Goal: Task Accomplishment & Management: Manage account settings

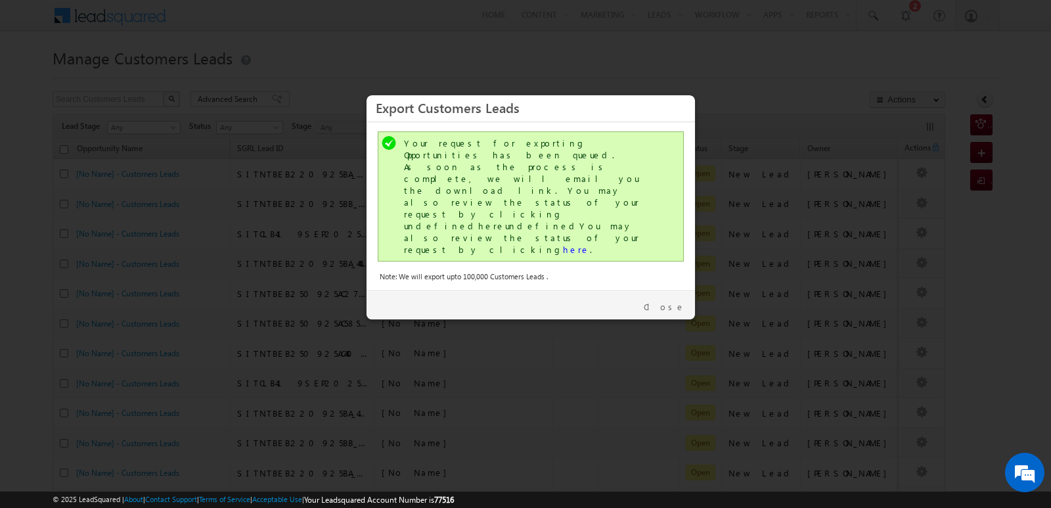
click at [674, 301] on link "Close" at bounding box center [664, 307] width 41 height 12
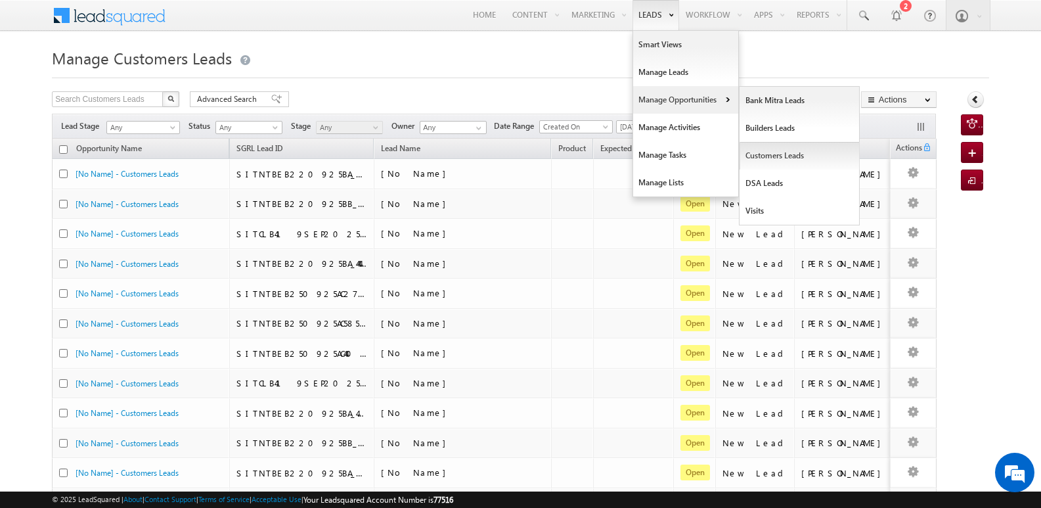
click at [767, 156] on link "Customers Leads" at bounding box center [800, 156] width 120 height 28
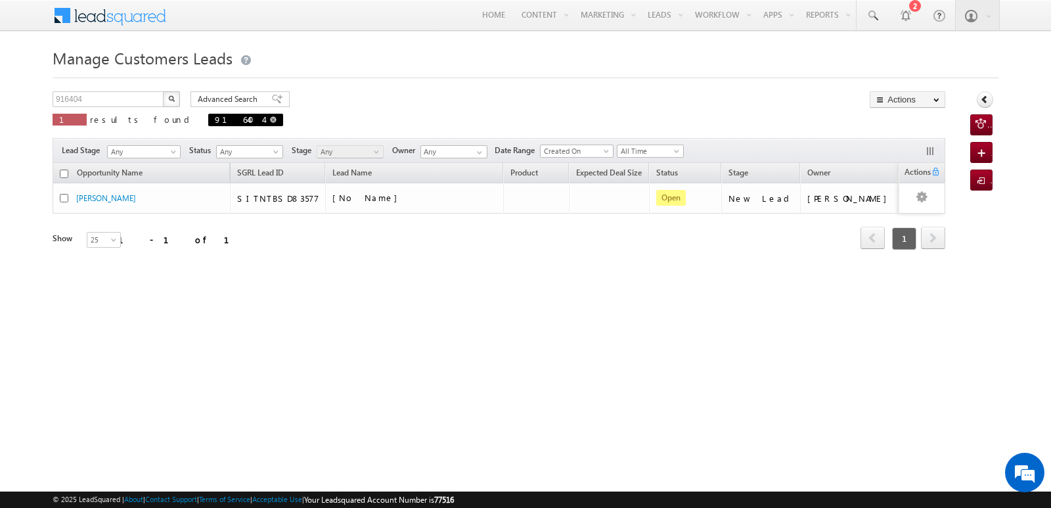
click at [208, 120] on span "916404" at bounding box center [245, 120] width 75 height 12
click at [270, 120] on span at bounding box center [273, 119] width 7 height 7
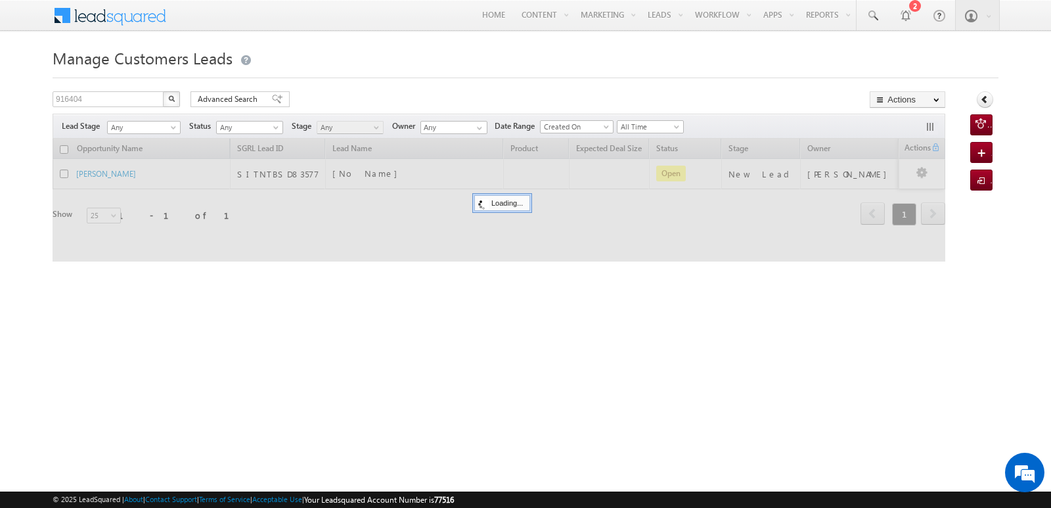
type input "Search Customers Leads"
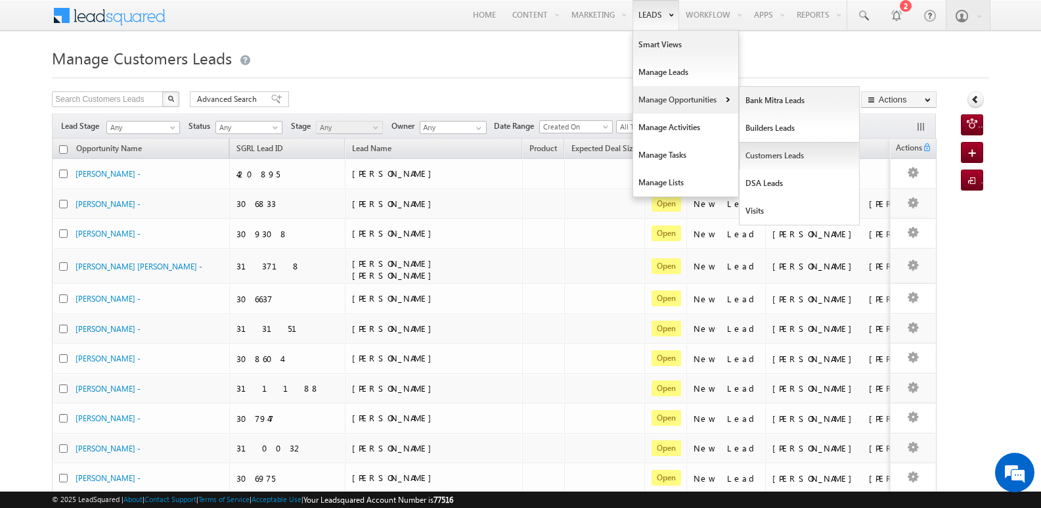
click at [757, 152] on link "Customers Leads" at bounding box center [800, 156] width 120 height 28
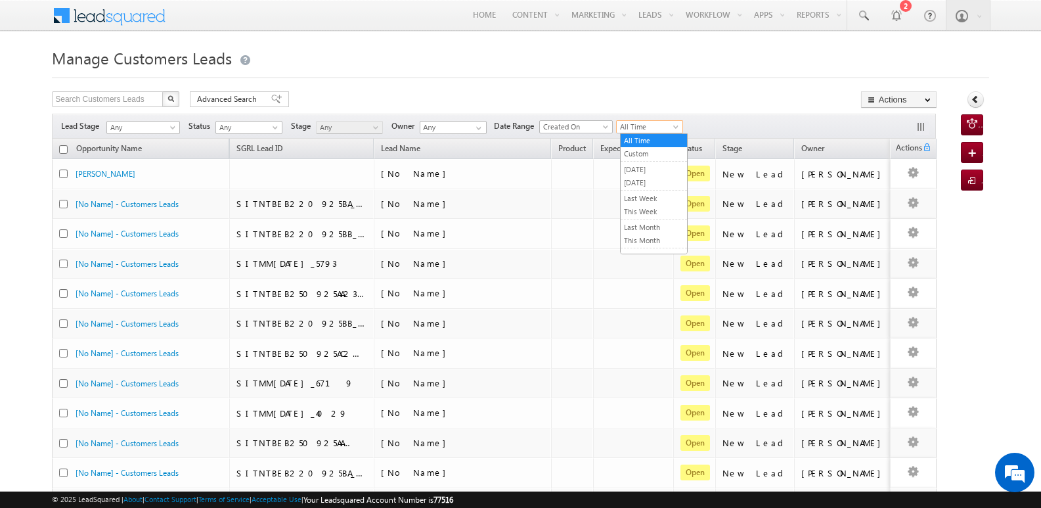
click at [640, 131] on span "All Time" at bounding box center [648, 127] width 62 height 12
click at [646, 183] on link "[DATE]" at bounding box center [654, 183] width 66 height 12
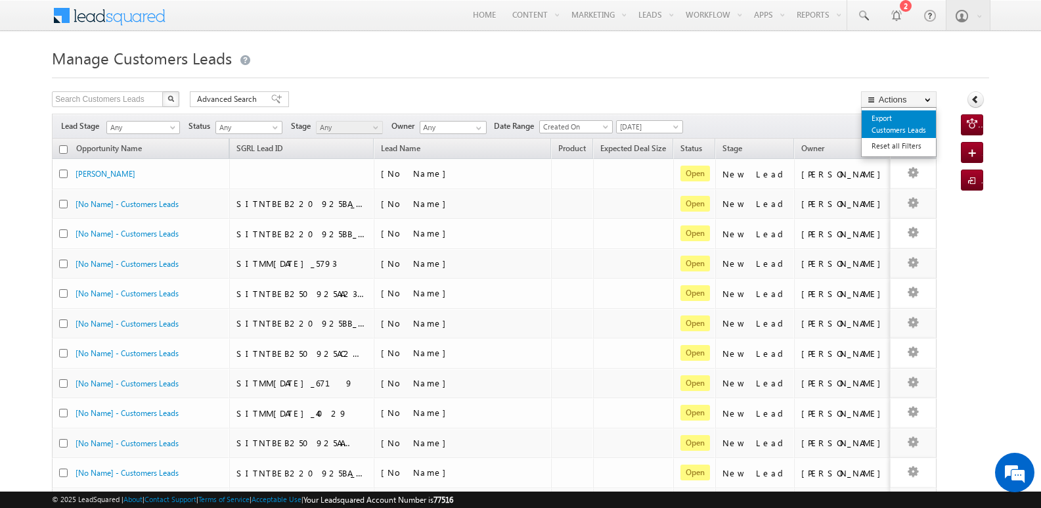
click at [889, 122] on link "Export Customers Leads" at bounding box center [899, 124] width 74 height 28
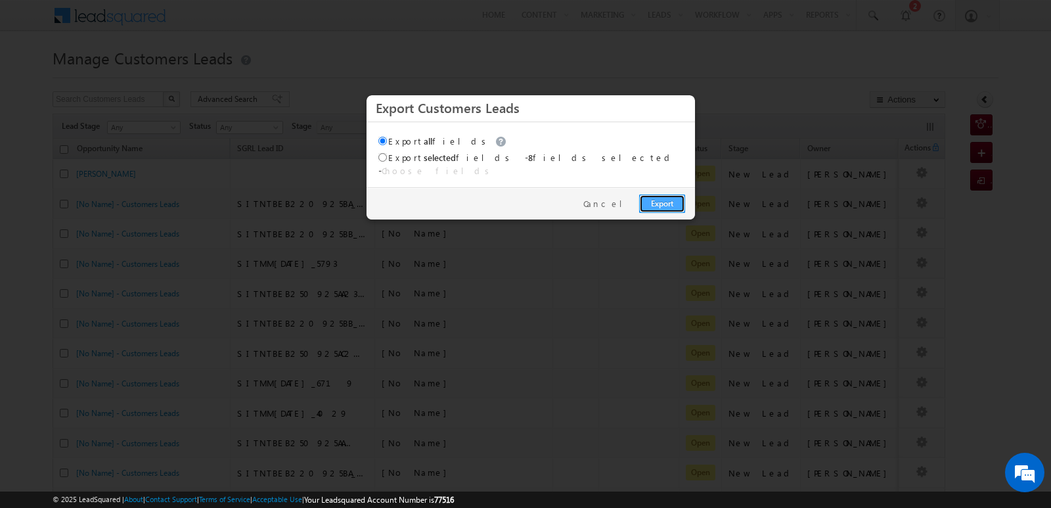
click at [667, 194] on link "Export" at bounding box center [662, 203] width 46 height 18
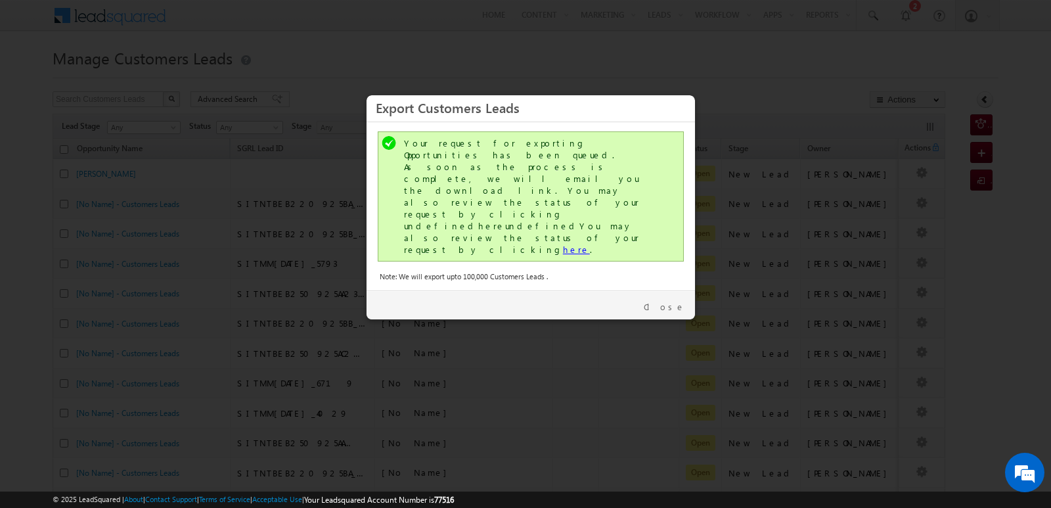
click at [563, 244] on link "here" at bounding box center [576, 249] width 27 height 11
click at [670, 301] on link "Close" at bounding box center [664, 307] width 41 height 12
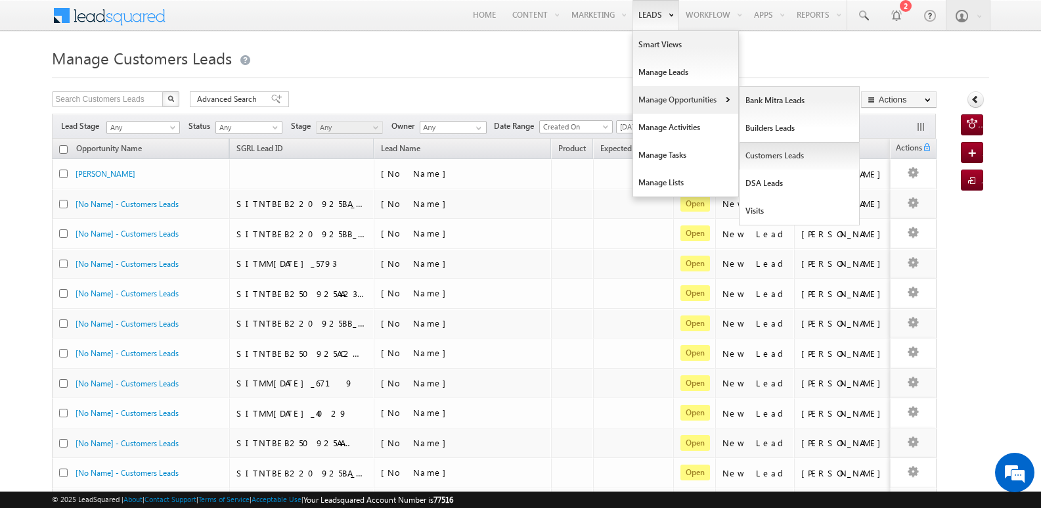
click at [770, 154] on link "Customers Leads" at bounding box center [800, 156] width 120 height 28
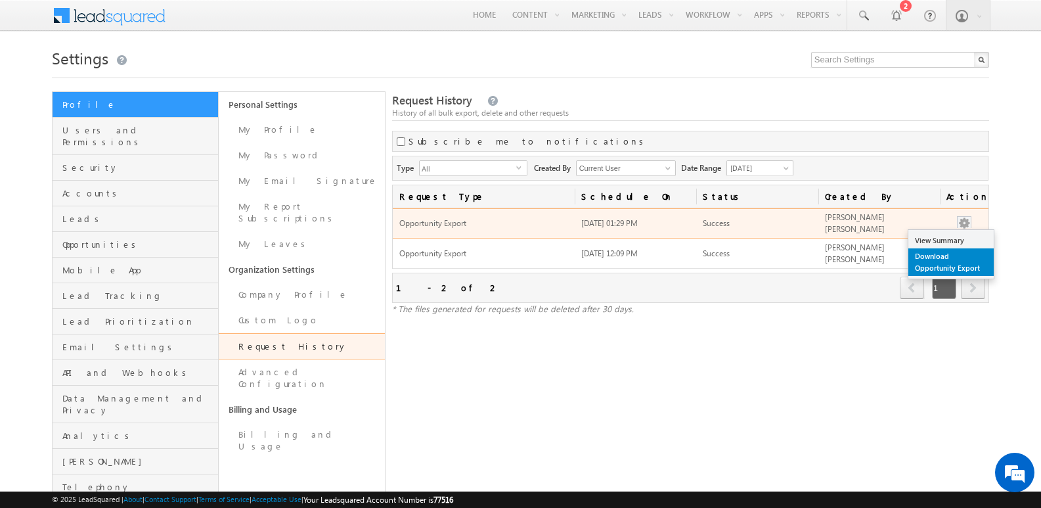
click at [951, 267] on link "Download Opportunity Export" at bounding box center [950, 262] width 85 height 28
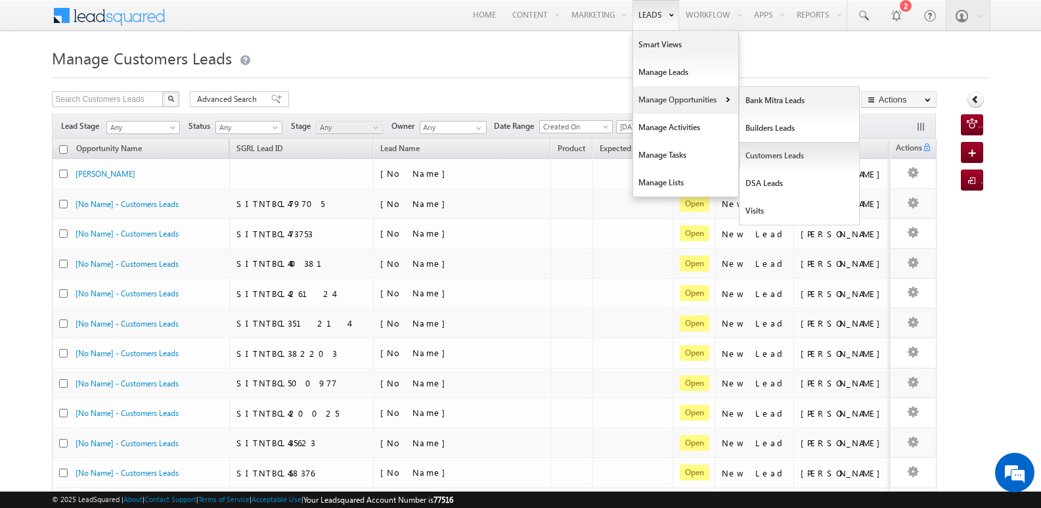
click at [775, 162] on link "Customers Leads" at bounding box center [800, 156] width 120 height 28
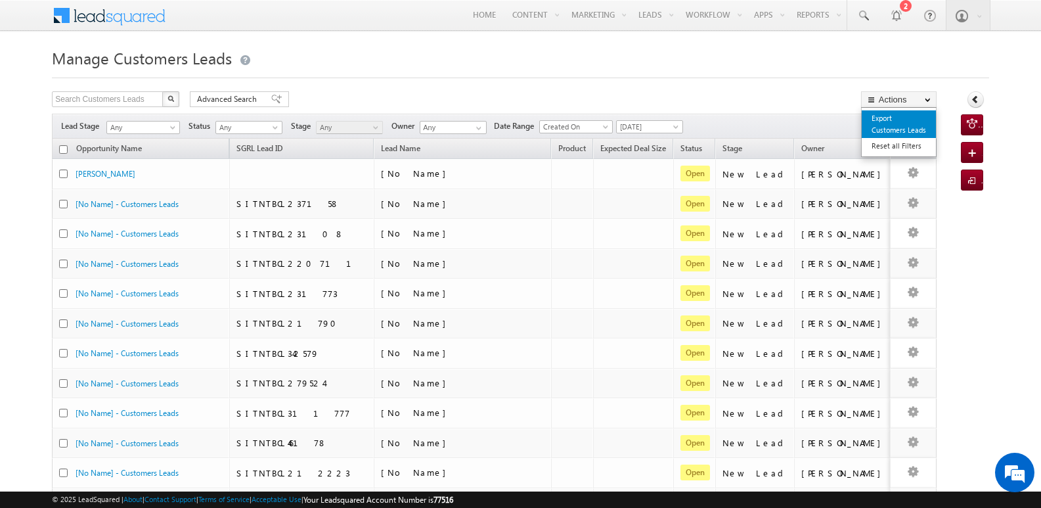
click at [894, 119] on link "Export Customers Leads" at bounding box center [899, 124] width 74 height 28
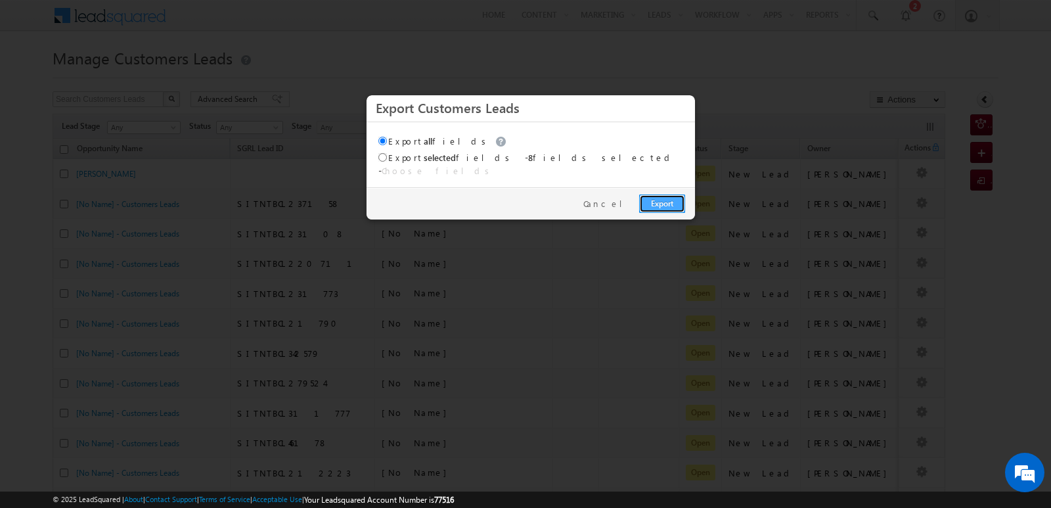
click at [660, 198] on link "Export" at bounding box center [662, 203] width 46 height 18
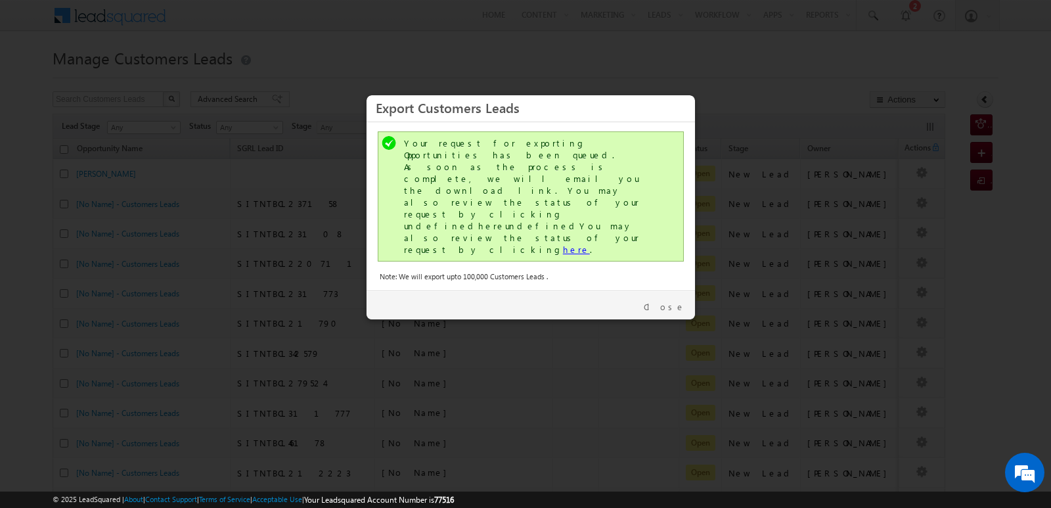
click at [563, 244] on link "here" at bounding box center [576, 249] width 27 height 11
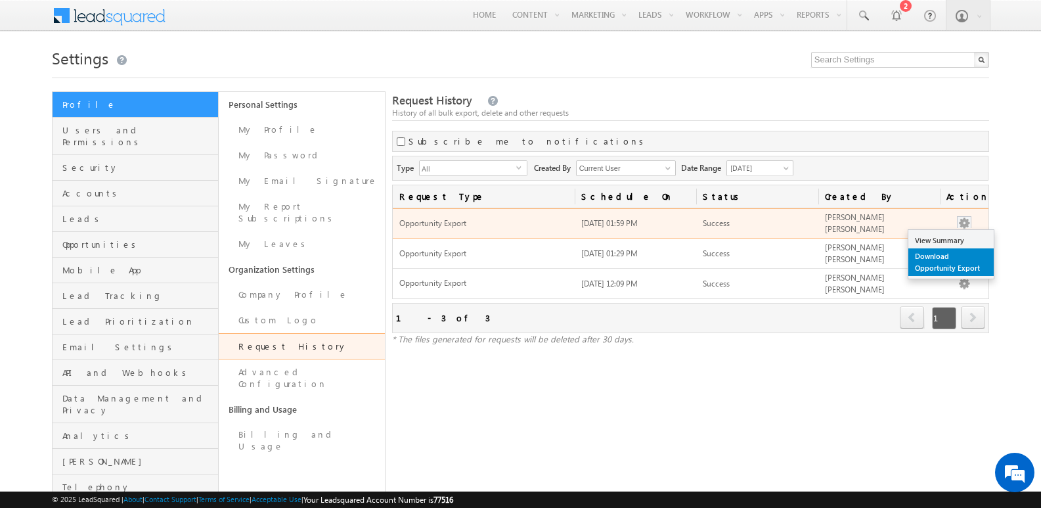
click at [966, 256] on link "Download Opportunity Export" at bounding box center [950, 262] width 85 height 28
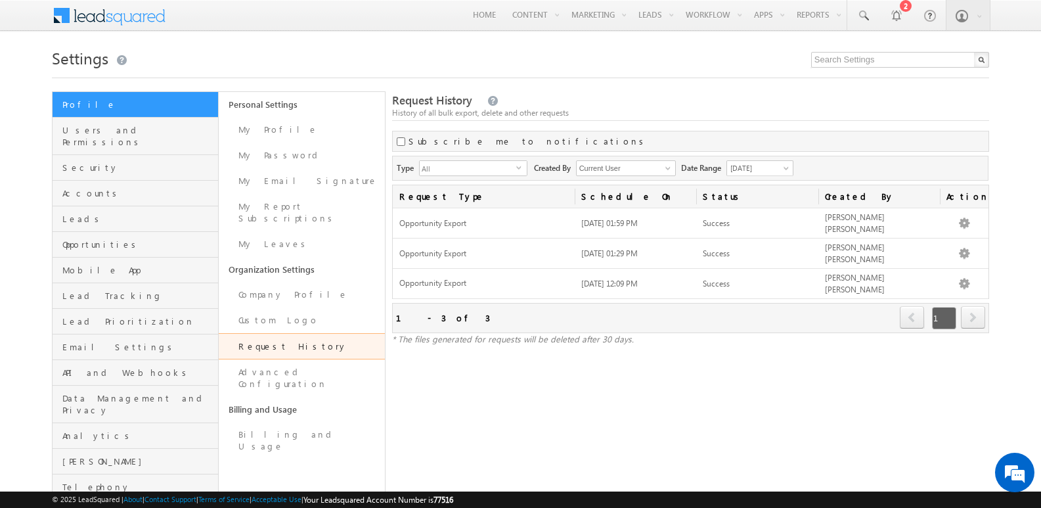
click at [947, 109] on div "History of all bulk export, delete and other requests" at bounding box center [690, 113] width 597 height 12
click at [528, 112] on div "History of all bulk export, delete and other requests" at bounding box center [690, 113] width 597 height 12
click at [569, 93] on div "Request History History of all bulk export, delete and other requests" at bounding box center [690, 107] width 597 height 28
